Goal: Task Accomplishment & Management: Use online tool/utility

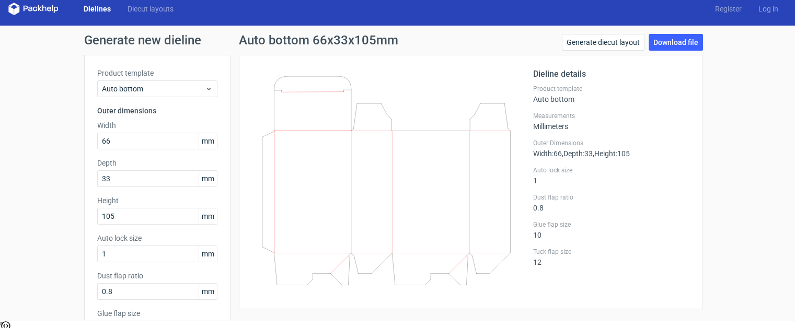
scroll to position [17, 0]
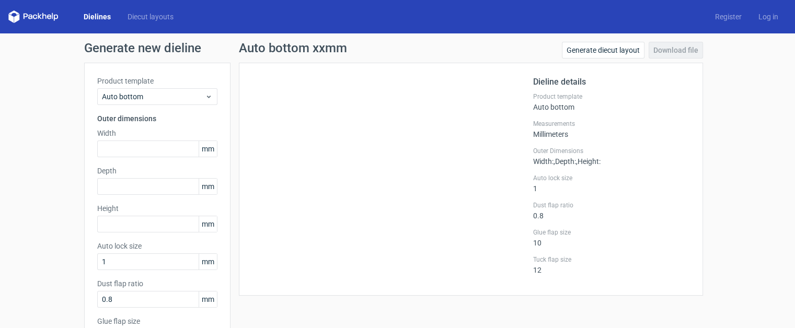
scroll to position [17, 0]
click at [161, 144] on input "text" at bounding box center [157, 149] width 120 height 17
type input "66"
type input "33"
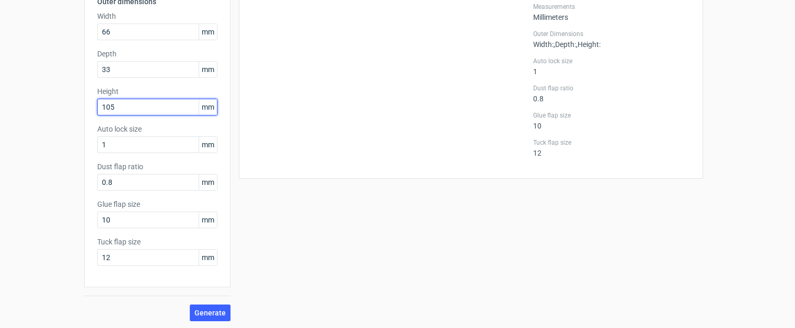
scroll to position [118, 0]
type input "105"
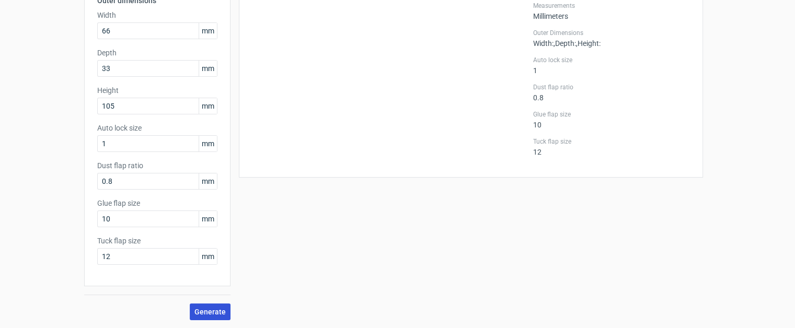
click at [203, 308] on span "Generate" at bounding box center [209, 311] width 31 height 7
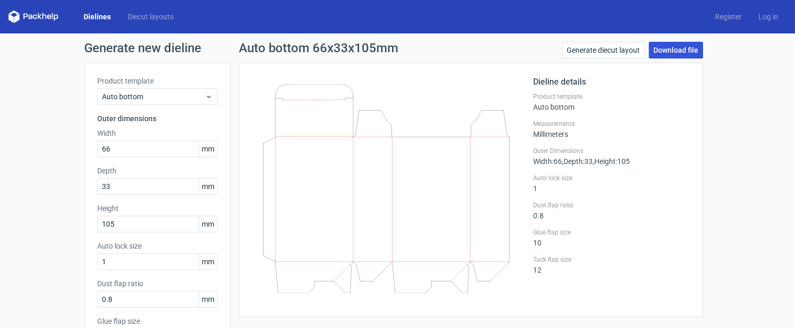
click at [662, 52] on link "Download file" at bounding box center [676, 50] width 54 height 17
